Goal: Register for event/course

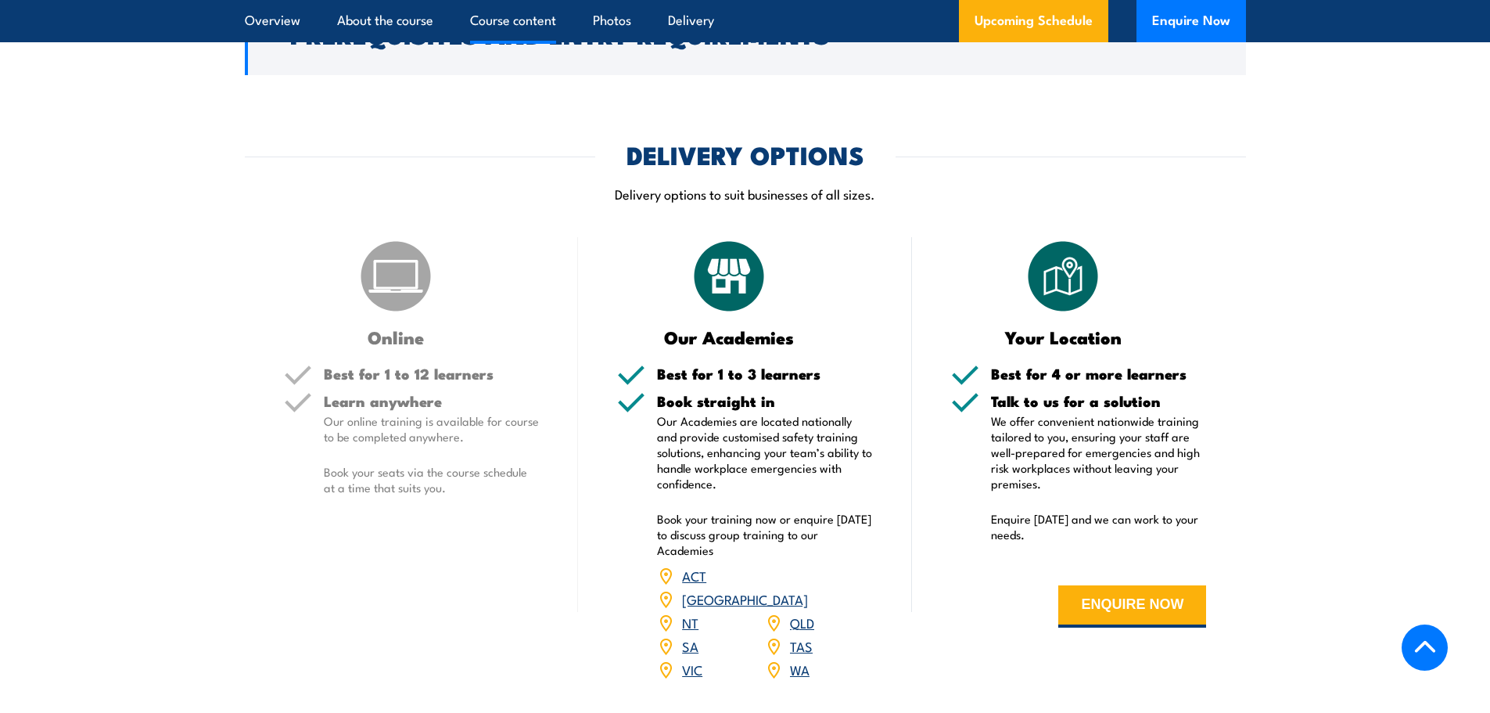
scroll to position [2347, 0]
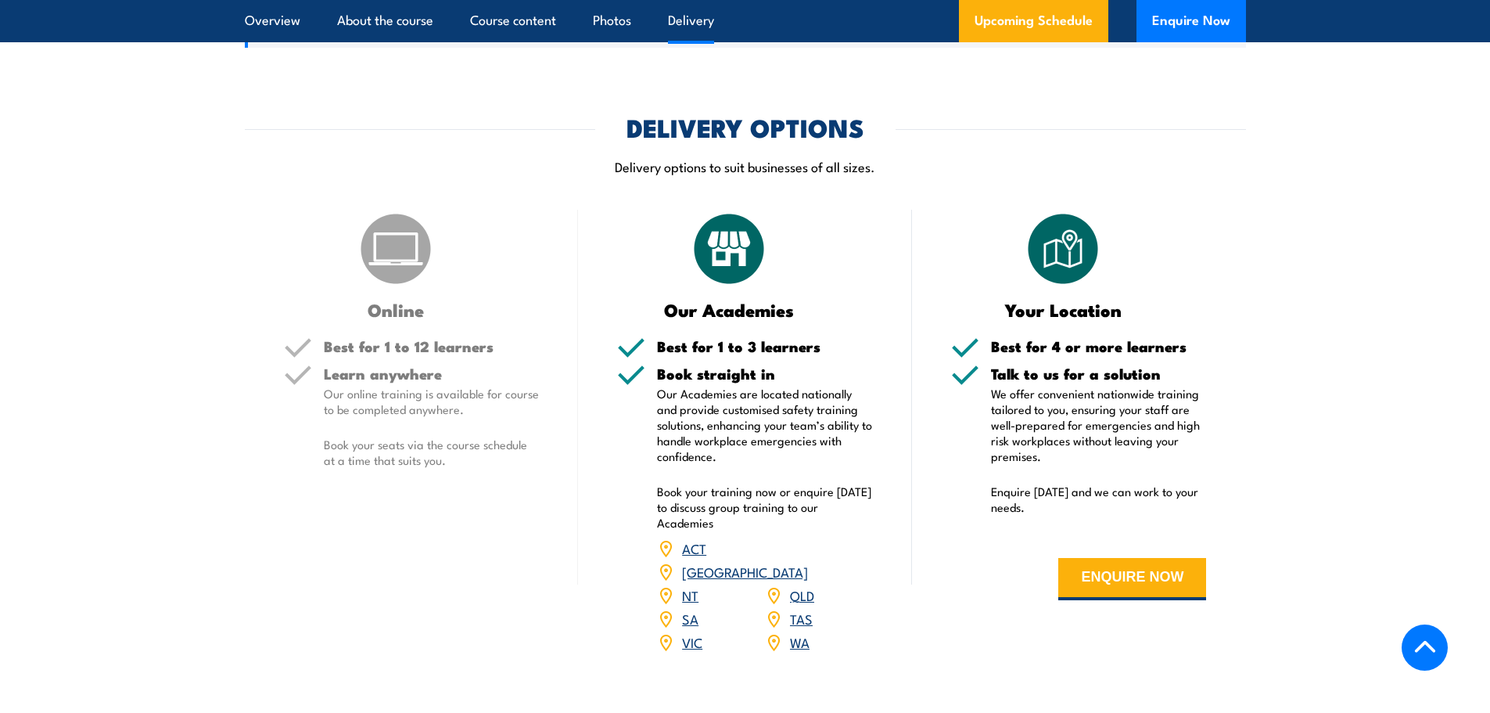
click at [808, 577] on link "[GEOGRAPHIC_DATA]" at bounding box center [745, 571] width 126 height 19
